Goal: Use online tool/utility: Use online tool/utility

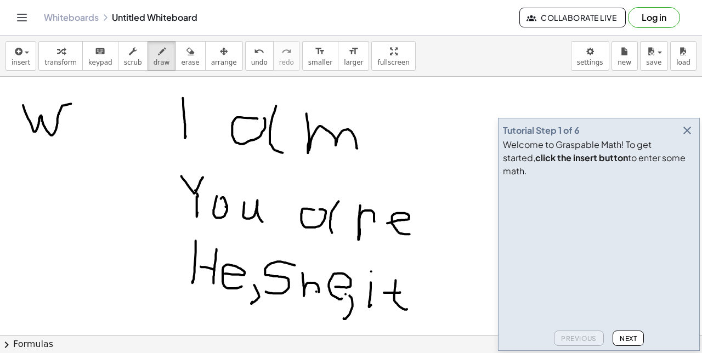
click at [681, 137] on icon "button" at bounding box center [687, 130] width 13 height 13
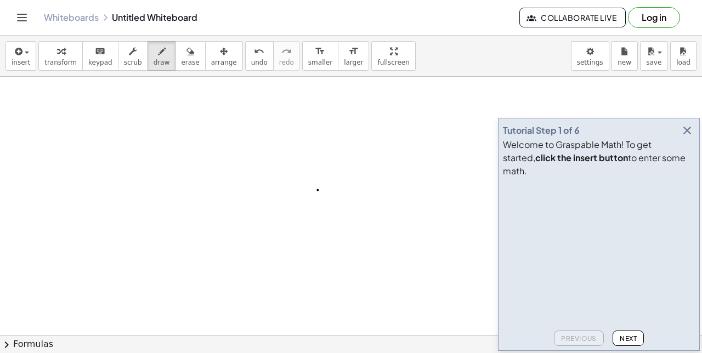
click at [687, 137] on icon "button" at bounding box center [687, 130] width 13 height 13
